Goal: Consume media (video, audio)

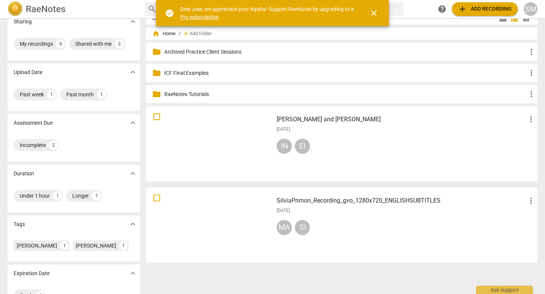
scroll to position [12, 0]
click at [310, 200] on h3 "SilviaPrimon_Recording_gvo_1280x720_ENGLISHSUBTITLES" at bounding box center [401, 200] width 250 height 9
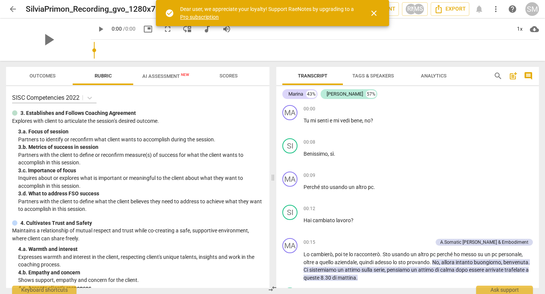
click at [374, 11] on span "close" at bounding box center [373, 13] width 9 height 9
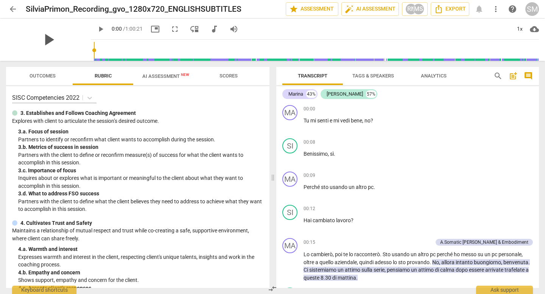
click at [40, 38] on span "play_arrow" at bounding box center [49, 40] width 20 height 20
click at [42, 37] on span "pause" at bounding box center [49, 40] width 20 height 20
type input "4"
click at [13, 9] on span "arrow_back" at bounding box center [12, 9] width 9 height 9
